Goal: Task Accomplishment & Management: Manage account settings

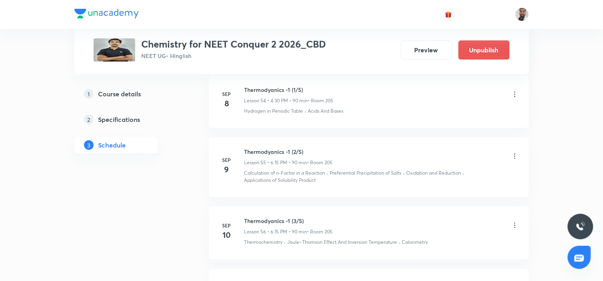
scroll to position [3763, 0]
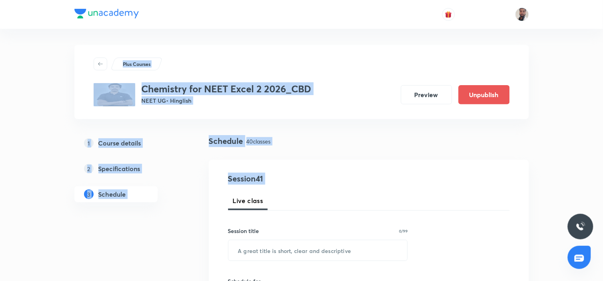
drag, startPoint x: 601, startPoint y: 18, endPoint x: 604, endPoint y: 166, distance: 148.1
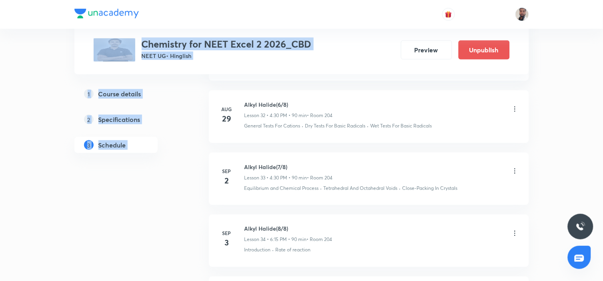
scroll to position [2551, 0]
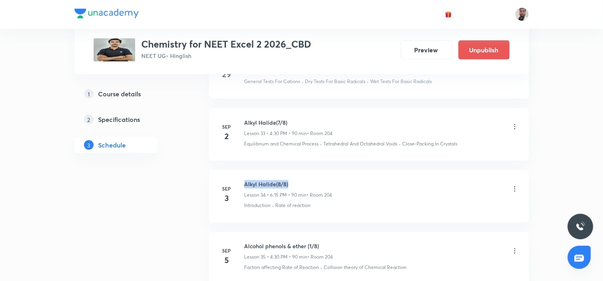
drag, startPoint x: 282, startPoint y: 174, endPoint x: 244, endPoint y: 167, distance: 38.6
click at [244, 170] on li "[DATE] Alkyl Halide(8/8) Lesson 34 • 6:15 PM • 90 min • Room 204 Introduction ·…" at bounding box center [369, 196] width 320 height 52
copy h6 "Alkyl Halide(8/8)"
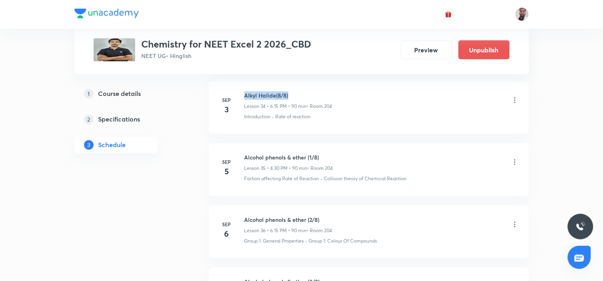
scroll to position [2685, 0]
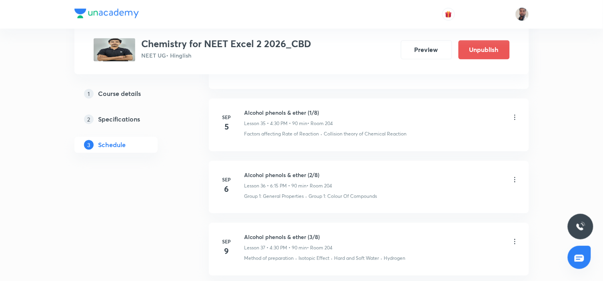
click at [515, 114] on icon at bounding box center [515, 118] width 8 height 8
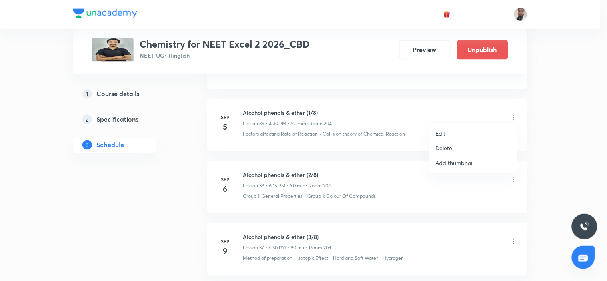
click at [458, 135] on li "Edit" at bounding box center [473, 133] width 88 height 15
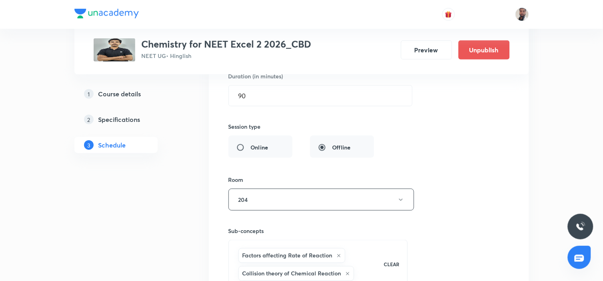
scroll to position [2329, 0]
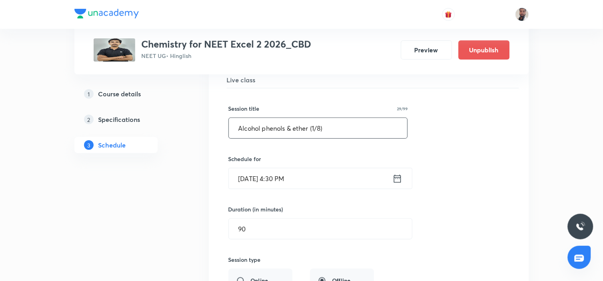
drag, startPoint x: 338, startPoint y: 123, endPoint x: 168, endPoint y: 139, distance: 170.8
paste input "[PERSON_NAME] Halide(8"
click at [278, 119] on input "Alkyl Halide(8/8)" at bounding box center [318, 128] width 179 height 20
click at [302, 123] on input "Alkyl Halide(9/8)" at bounding box center [318, 128] width 179 height 20
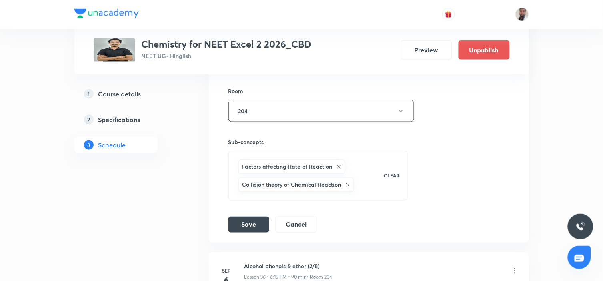
scroll to position [2685, 0]
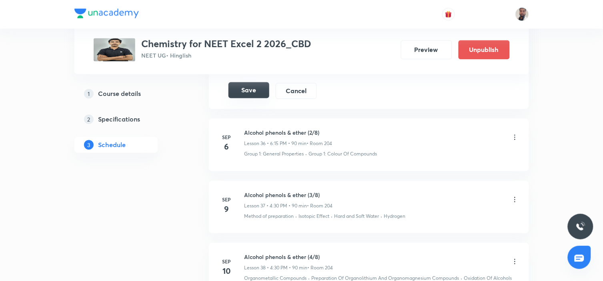
type input "Alkyl Halide(9/8)Exceed"
click at [252, 91] on button "Save" at bounding box center [248, 90] width 41 height 16
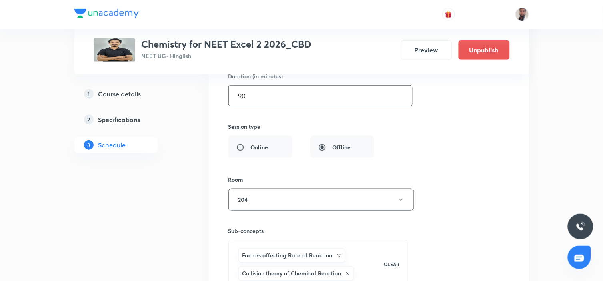
scroll to position [2284, 0]
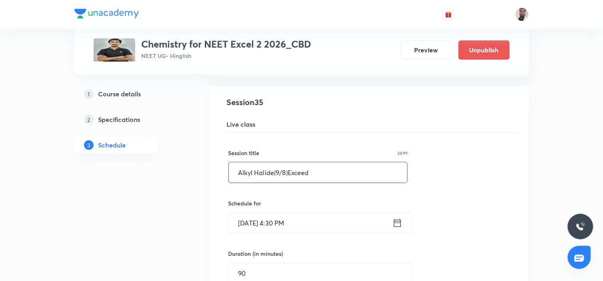
drag, startPoint x: 321, startPoint y: 176, endPoint x: 207, endPoint y: 175, distance: 114.4
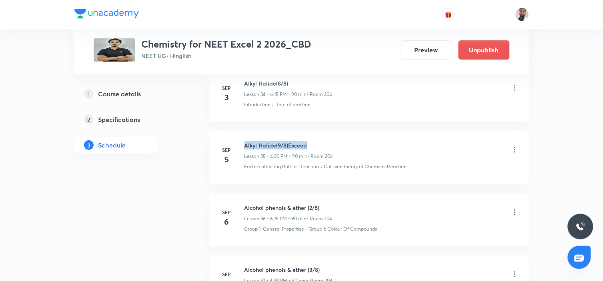
drag, startPoint x: 312, startPoint y: 138, endPoint x: 242, endPoint y: 137, distance: 70.0
click at [242, 141] on div "[DATE] Alkyl Halide(9/8)Exceed Lesson 35 • 4:30 PM • 90 min • Room 204 Factors …" at bounding box center [369, 155] width 300 height 29
copy h6 "Alkyl Halide(9/8)Exceed"
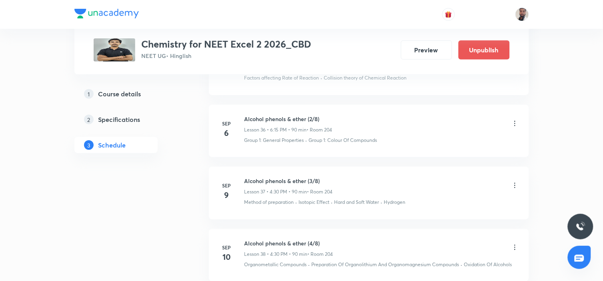
scroll to position [2329, 0]
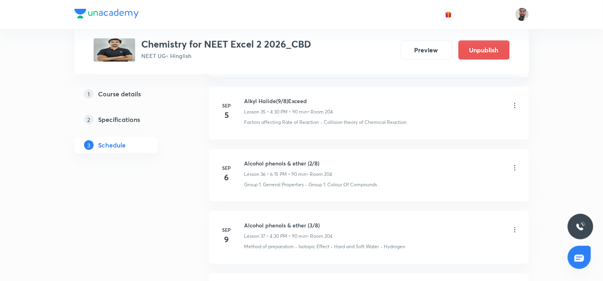
click at [514, 164] on icon at bounding box center [515, 168] width 8 height 8
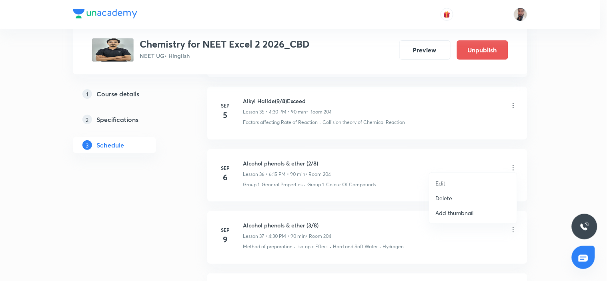
click at [449, 180] on li "Edit" at bounding box center [473, 183] width 88 height 15
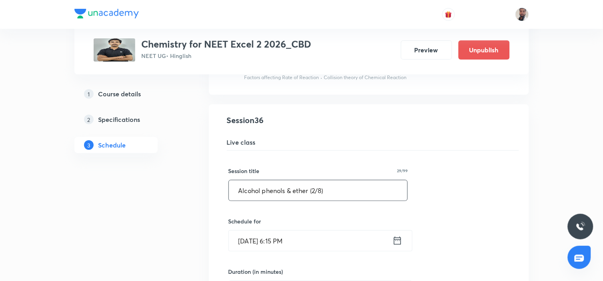
drag, startPoint x: 338, startPoint y: 180, endPoint x: 108, endPoint y: 183, distance: 230.1
paste input "[PERSON_NAME] Halide(9/8)Exceed"
click at [279, 186] on input "Alkyl Halide(9/8)Exceed" at bounding box center [318, 190] width 179 height 20
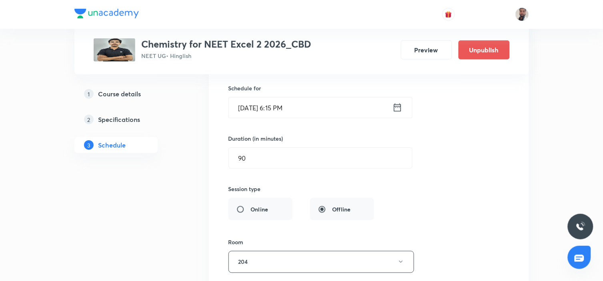
scroll to position [2595, 0]
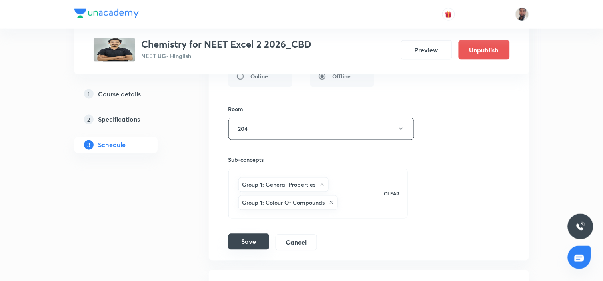
type input "Alkyl Halide(10/8)Exceed"
click at [251, 237] on button "Save" at bounding box center [248, 242] width 41 height 16
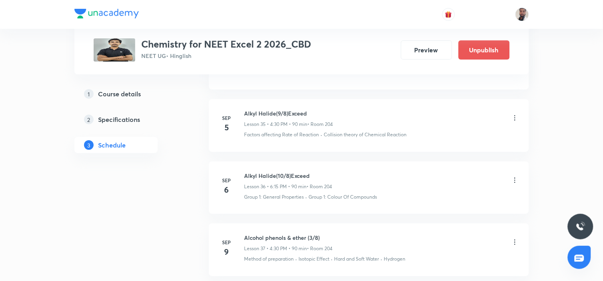
scroll to position [2361, 0]
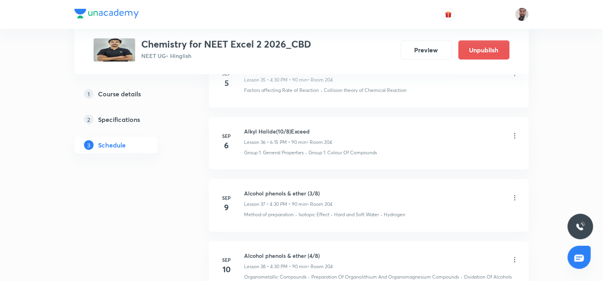
click at [515, 194] on icon at bounding box center [515, 198] width 8 height 8
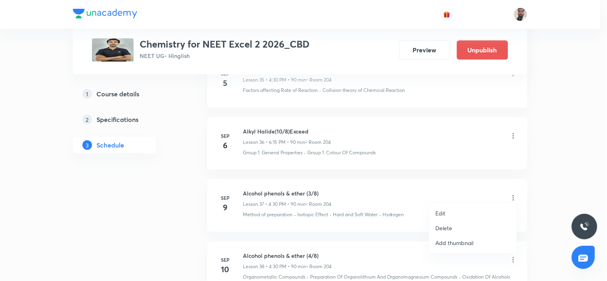
click at [467, 209] on li "Edit" at bounding box center [473, 213] width 88 height 15
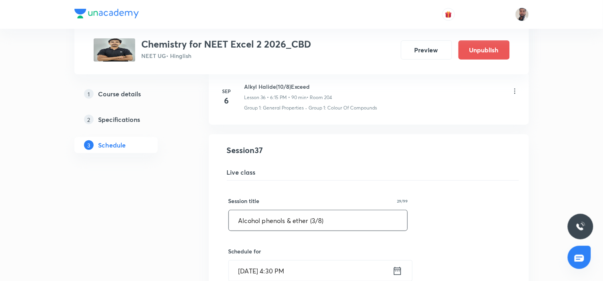
click at [316, 218] on input "Alcohol phenols & ether (3/8)" at bounding box center [318, 220] width 179 height 20
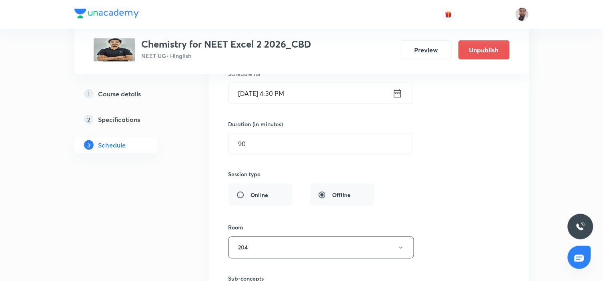
scroll to position [2672, 0]
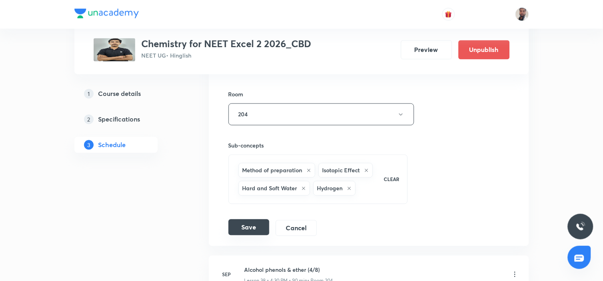
type input "Alcohol phenols & ether (1/8)"
click at [253, 221] on button "Save" at bounding box center [248, 228] width 41 height 16
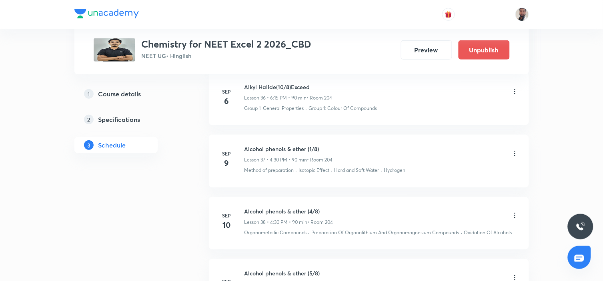
scroll to position [2450, 0]
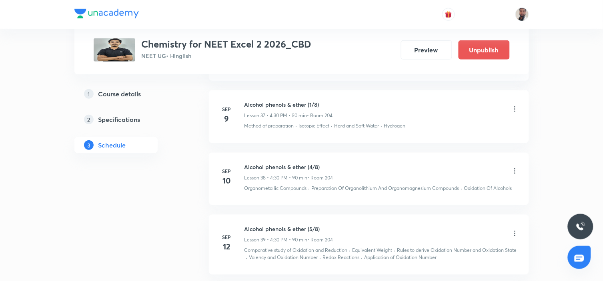
click at [515, 167] on icon at bounding box center [515, 171] width 8 height 8
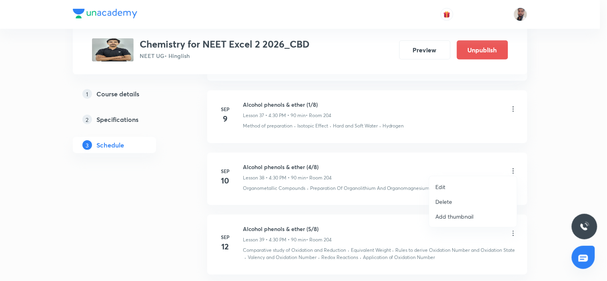
click at [455, 185] on li "Edit" at bounding box center [473, 187] width 88 height 15
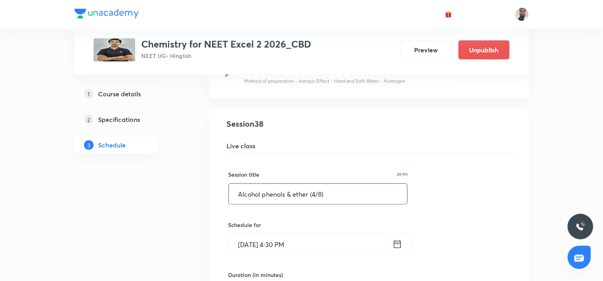
click at [316, 189] on input "Alcohol phenols & ether (4/8)" at bounding box center [318, 194] width 179 height 20
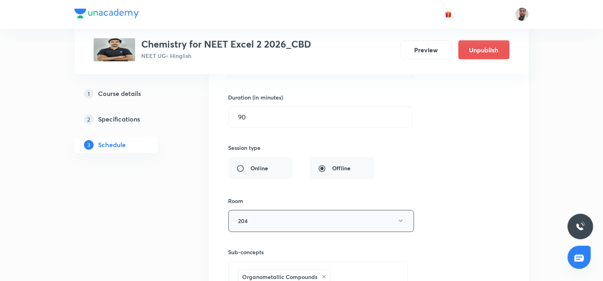
scroll to position [2761, 0]
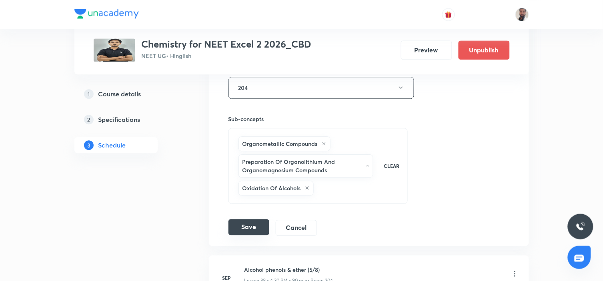
type input "Alcohol phenols & ether (2/8)"
click at [254, 224] on button "Save" at bounding box center [248, 227] width 41 height 16
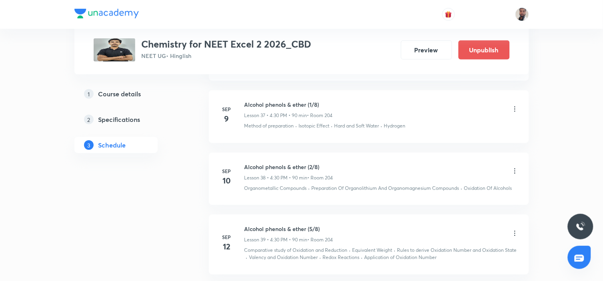
scroll to position [2494, 0]
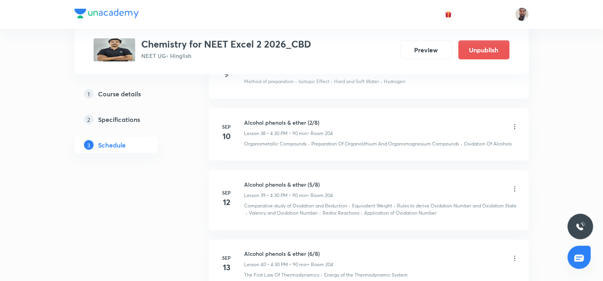
click at [514, 186] on icon at bounding box center [514, 188] width 1 height 5
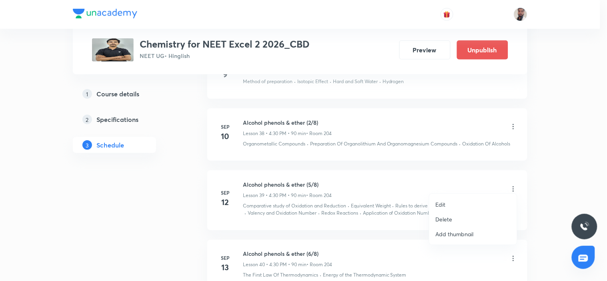
click at [441, 202] on p "Edit" at bounding box center [441, 204] width 10 height 8
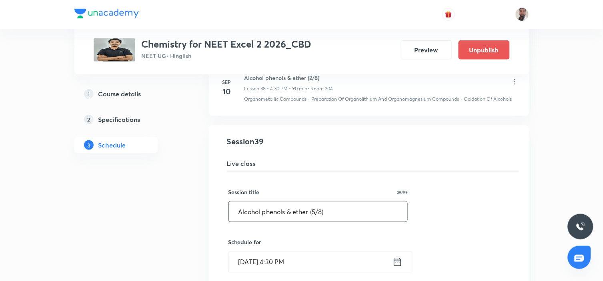
click at [318, 207] on input "Alcohol phenols & ether (5/8)" at bounding box center [318, 212] width 179 height 20
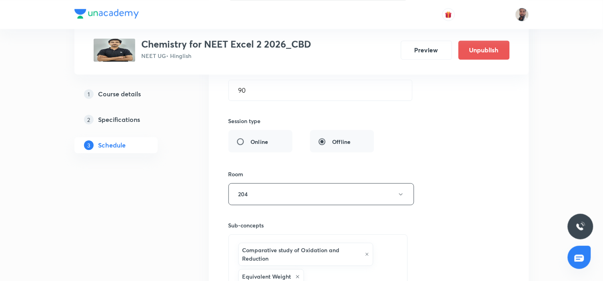
scroll to position [2850, 0]
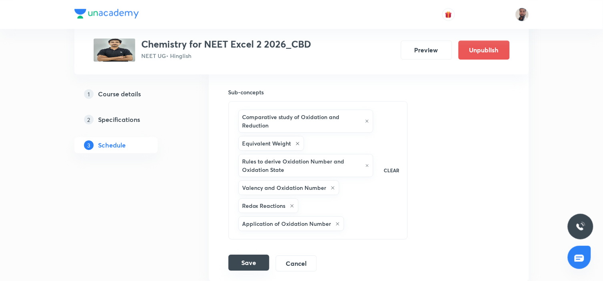
type input "Alcohol phenols & ether (3/8)"
click at [255, 255] on button "Save" at bounding box center [248, 263] width 41 height 16
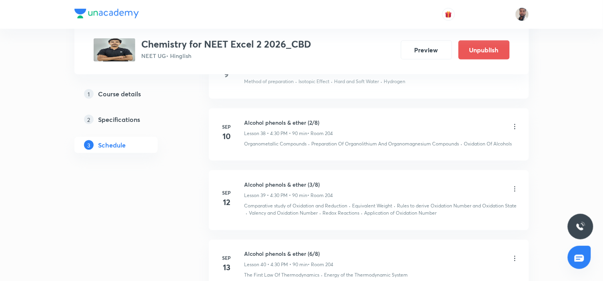
scroll to position [2539, 0]
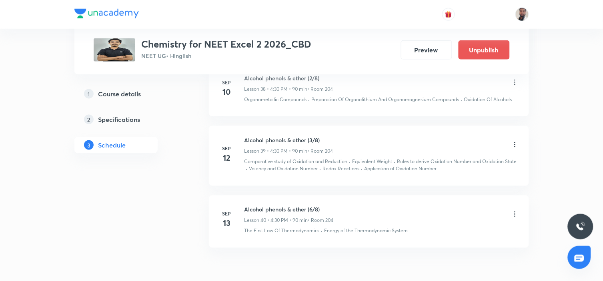
click at [515, 215] on icon at bounding box center [515, 214] width 8 height 8
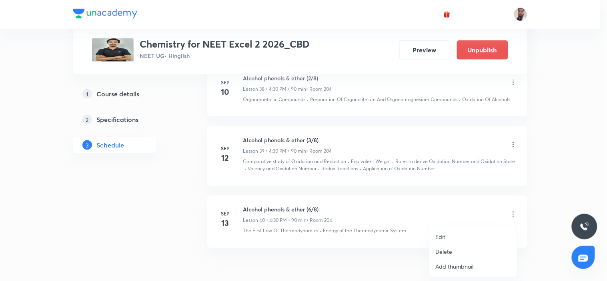
click at [457, 235] on li "Edit" at bounding box center [473, 237] width 88 height 15
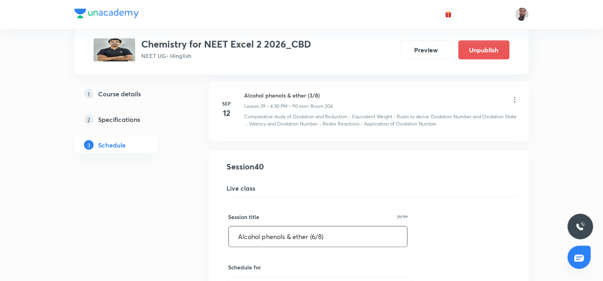
click at [316, 240] on input "Alcohol phenols & ether (6/8)" at bounding box center [318, 237] width 179 height 20
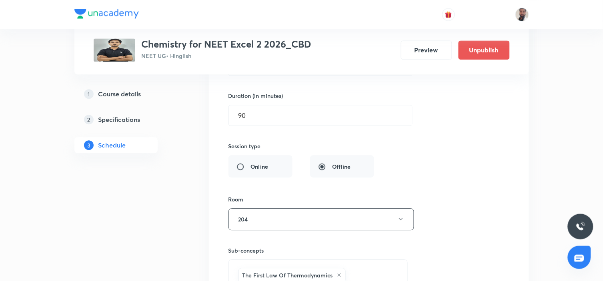
scroll to position [2894, 0]
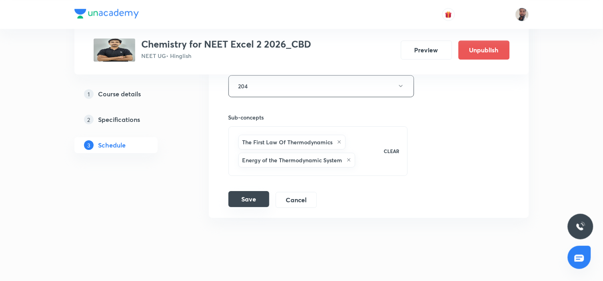
type input "Alcohol phenols & ether (4/8)"
click at [245, 204] on button "Save" at bounding box center [248, 199] width 41 height 16
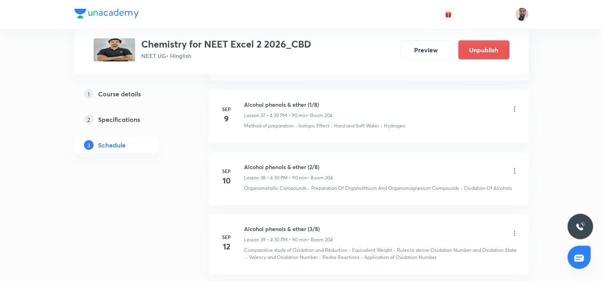
scroll to position [2494, 0]
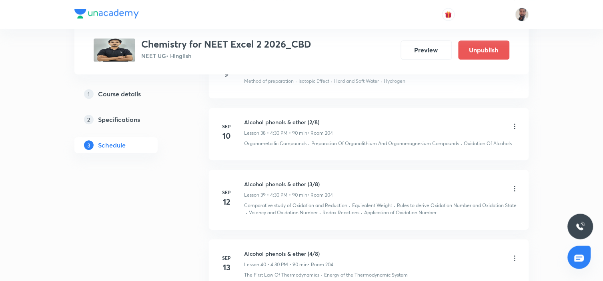
scroll to position [2951, 0]
